Goal: Complete application form

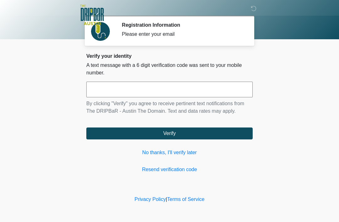
click at [178, 156] on link "No thanks, I'll verify later" at bounding box center [169, 153] width 166 height 8
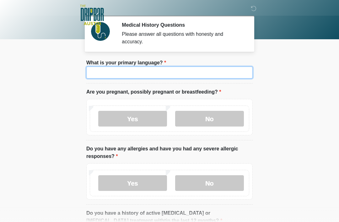
click at [208, 78] on input "What is your primary language?" at bounding box center [169, 73] width 166 height 12
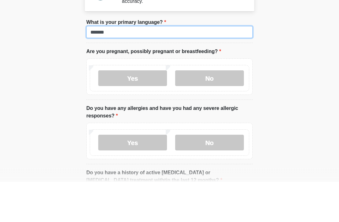
type input "*******"
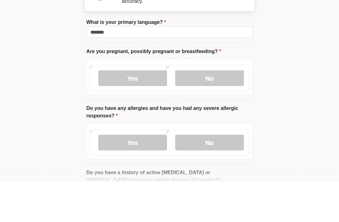
click at [281, 84] on body "‎ ‎ ‎ ‎ Medical History Questions Please answer all questions with honesty and …" at bounding box center [169, 111] width 339 height 222
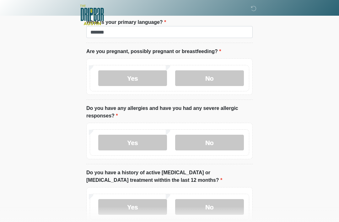
click at [215, 85] on label "No" at bounding box center [209, 78] width 69 height 16
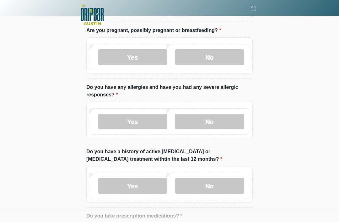
scroll to position [61, 0]
click at [223, 121] on label "No" at bounding box center [209, 122] width 69 height 16
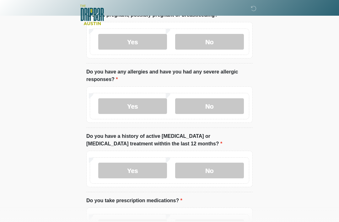
scroll to position [107, 0]
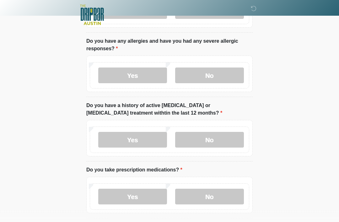
click at [222, 135] on label "No" at bounding box center [209, 140] width 69 height 16
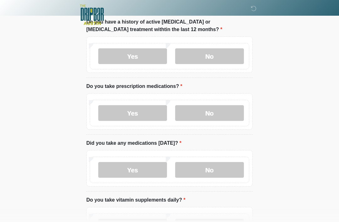
scroll to position [195, 0]
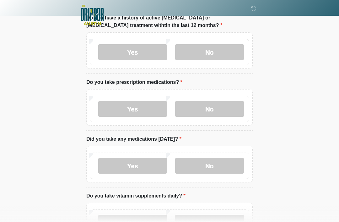
click at [229, 109] on label "No" at bounding box center [209, 109] width 69 height 16
click at [220, 166] on label "No" at bounding box center [209, 166] width 69 height 16
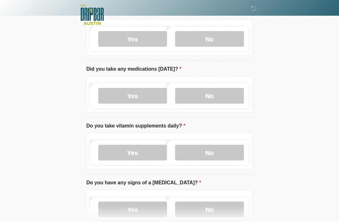
scroll to position [265, 0]
click at [223, 153] on label "No" at bounding box center [209, 153] width 69 height 16
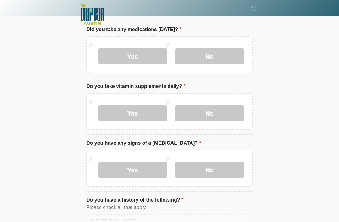
scroll to position [307, 0]
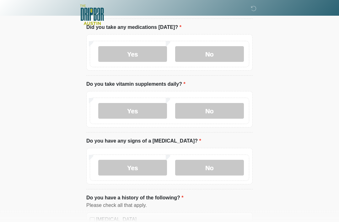
click at [228, 168] on label "No" at bounding box center [209, 168] width 69 height 16
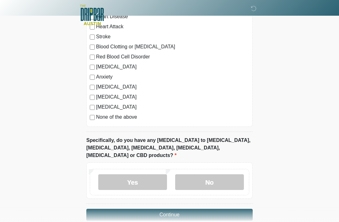
scroll to position [524, 0]
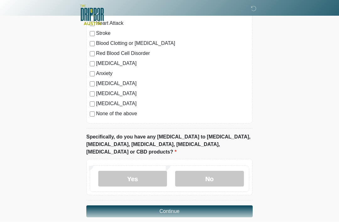
click at [225, 172] on label "No" at bounding box center [209, 179] width 69 height 16
click at [234, 205] on button "Continue" at bounding box center [169, 211] width 166 height 12
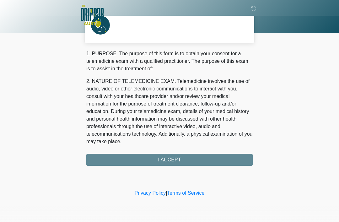
scroll to position [0, 0]
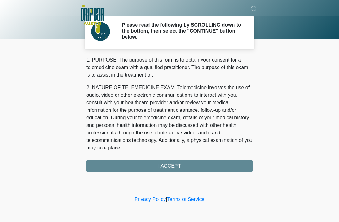
click at [224, 164] on div "1. PURPOSE. The purpose of this form is to obtain your consent for a telemedici…" at bounding box center [169, 114] width 166 height 116
click at [197, 167] on div "1. PURPOSE. The purpose of this form is to obtain your consent for a telemedici…" at bounding box center [169, 114] width 166 height 116
click at [163, 163] on div "1. PURPOSE. The purpose of this form is to obtain your consent for a telemedici…" at bounding box center [169, 114] width 166 height 116
click at [173, 161] on div "1. PURPOSE. The purpose of this form is to obtain your consent for a telemedici…" at bounding box center [169, 114] width 166 height 116
click at [173, 166] on div "1. PURPOSE. The purpose of this form is to obtain your consent for a telemedici…" at bounding box center [169, 114] width 166 height 116
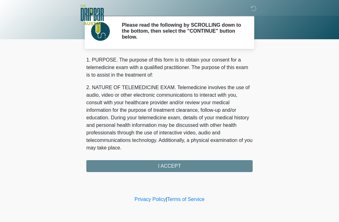
click at [174, 165] on div "1. PURPOSE. The purpose of this form is to obtain your consent for a telemedici…" at bounding box center [169, 114] width 166 height 116
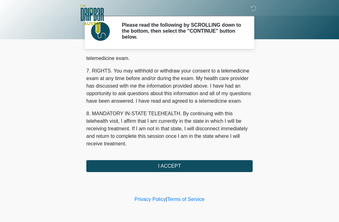
scroll to position [275, 0]
click at [188, 162] on button "I ACCEPT" at bounding box center [169, 166] width 166 height 12
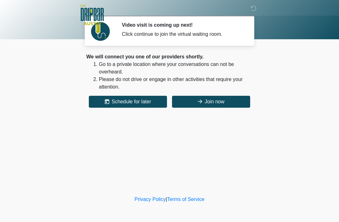
click at [223, 101] on button "Join now" at bounding box center [211, 102] width 78 height 12
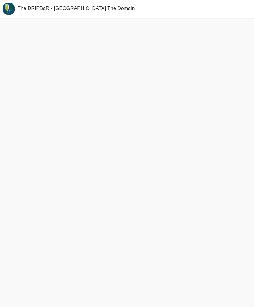
scroll to position [6, 0]
